Goal: Find specific page/section: Find specific page/section

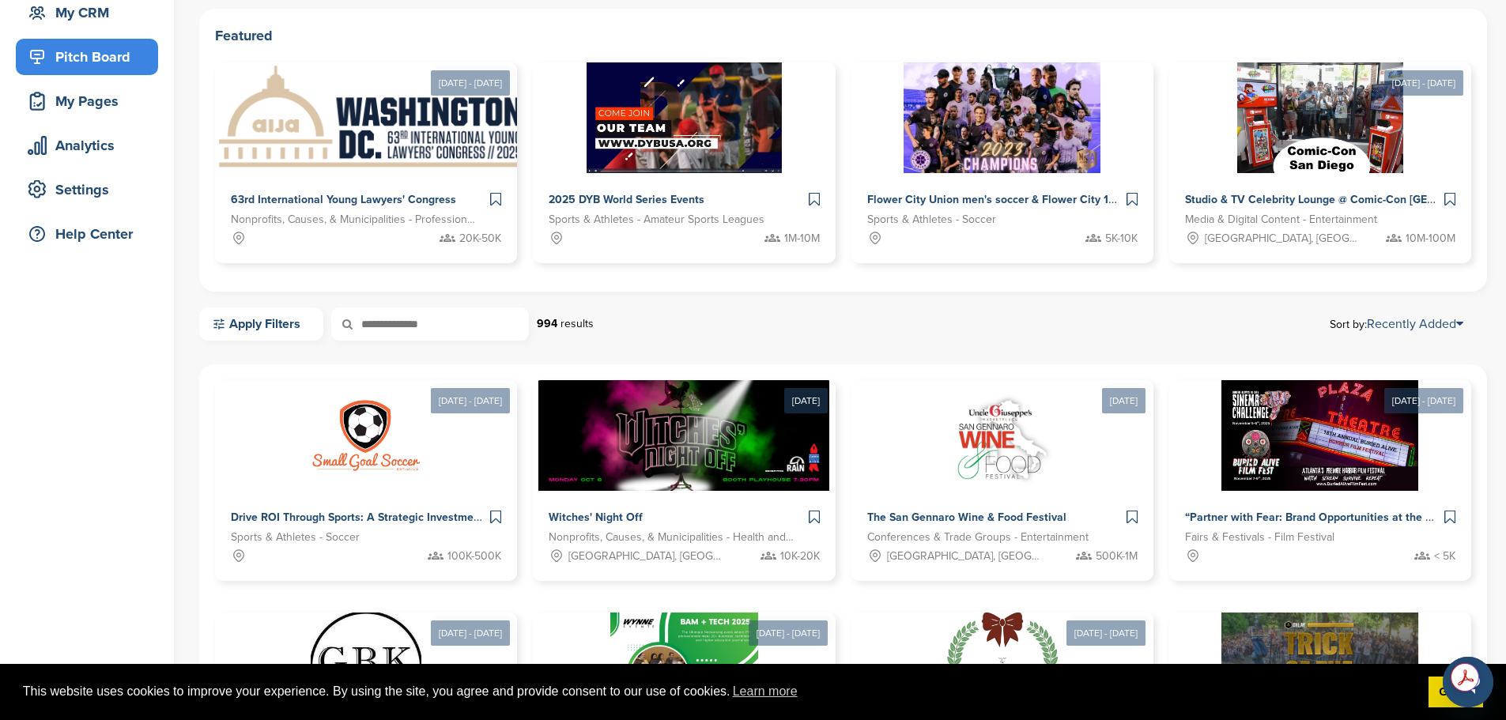
scroll to position [24, 0]
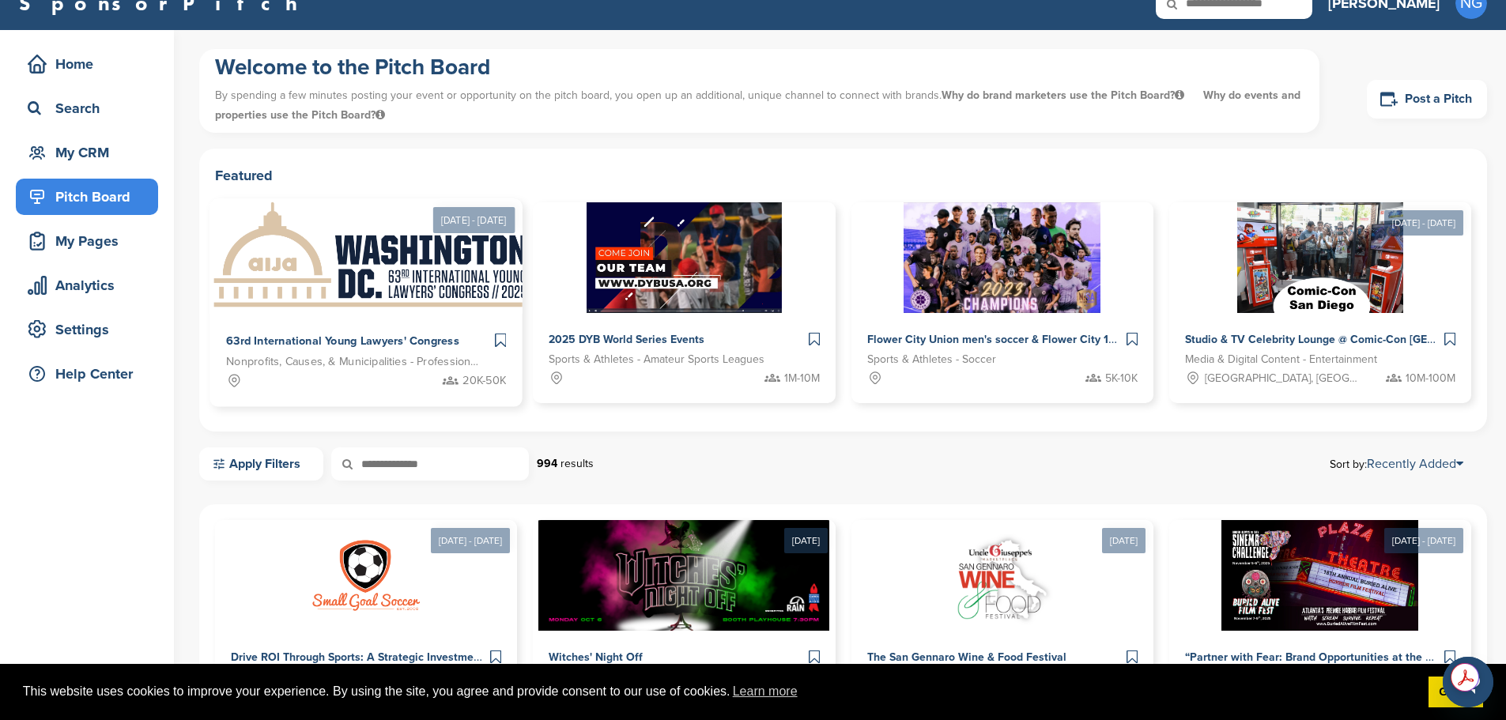
click at [317, 268] on img at bounding box center [372, 256] width 325 height 115
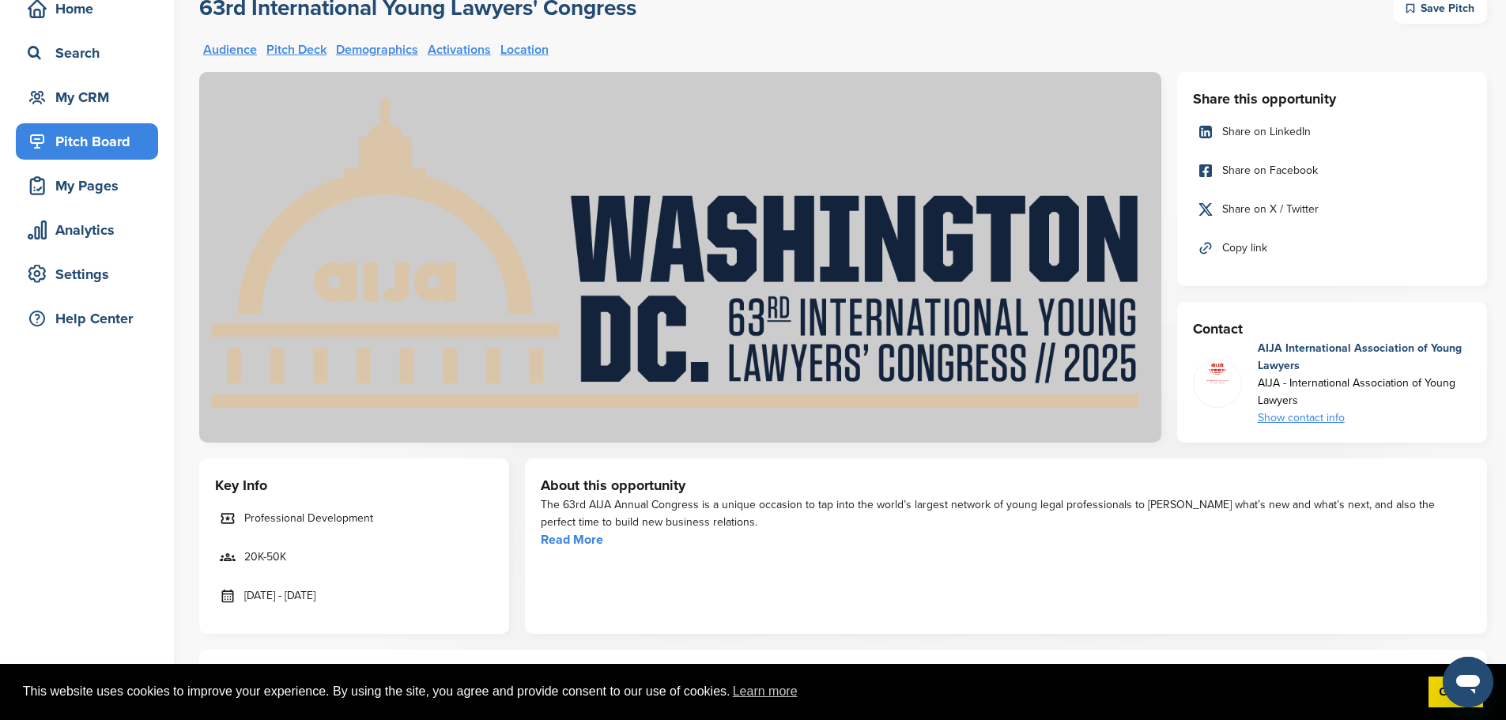
scroll to position [237, 0]
